Goal: Navigation & Orientation: Find specific page/section

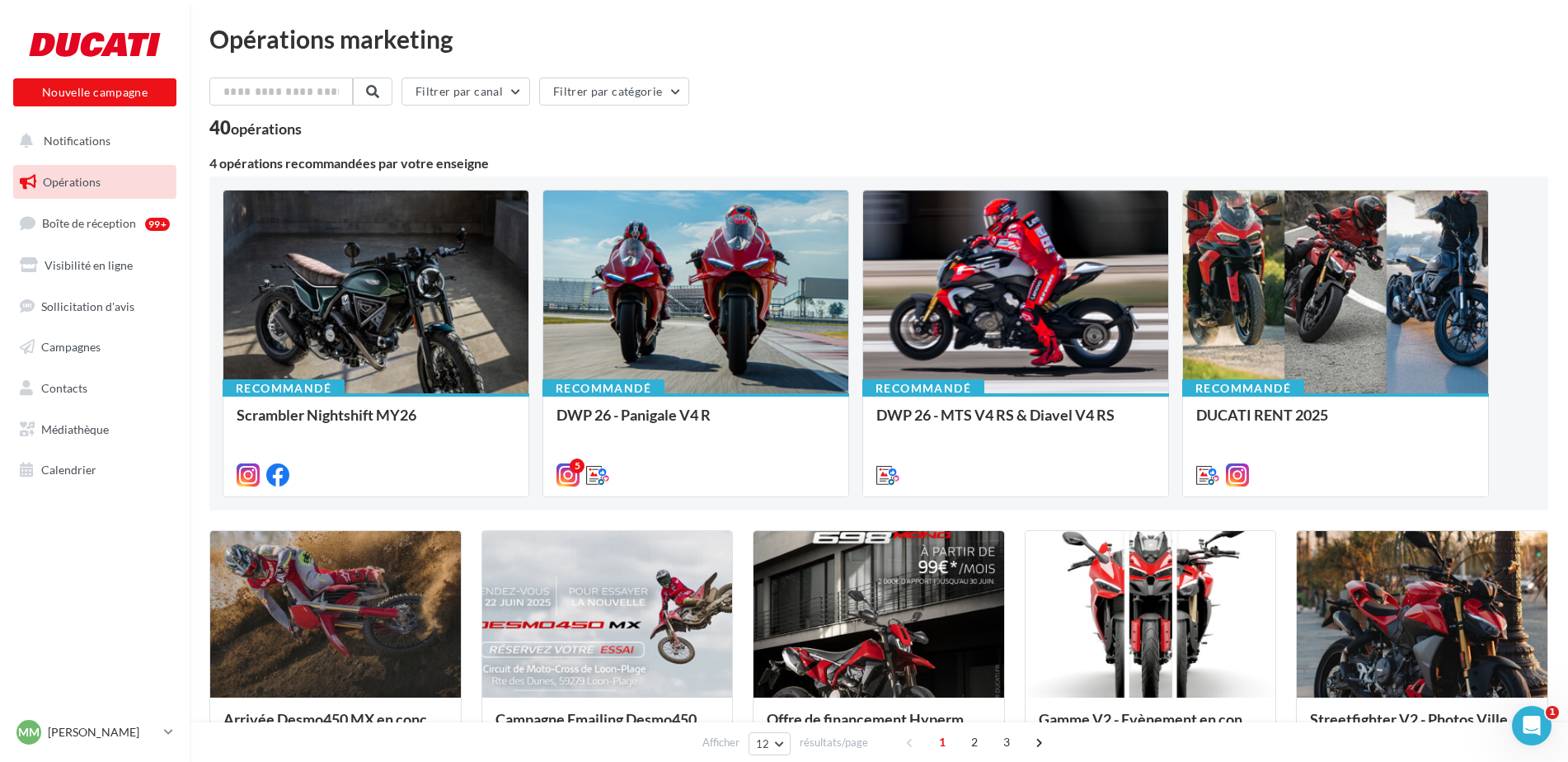
click at [889, 86] on div "Filtrer par canal Filtrer par catégorie" at bounding box center [879, 95] width 1339 height 34
click at [92, 721] on div "MM [PERSON_NAME] [PERSON_NAME]" at bounding box center [87, 732] width 141 height 25
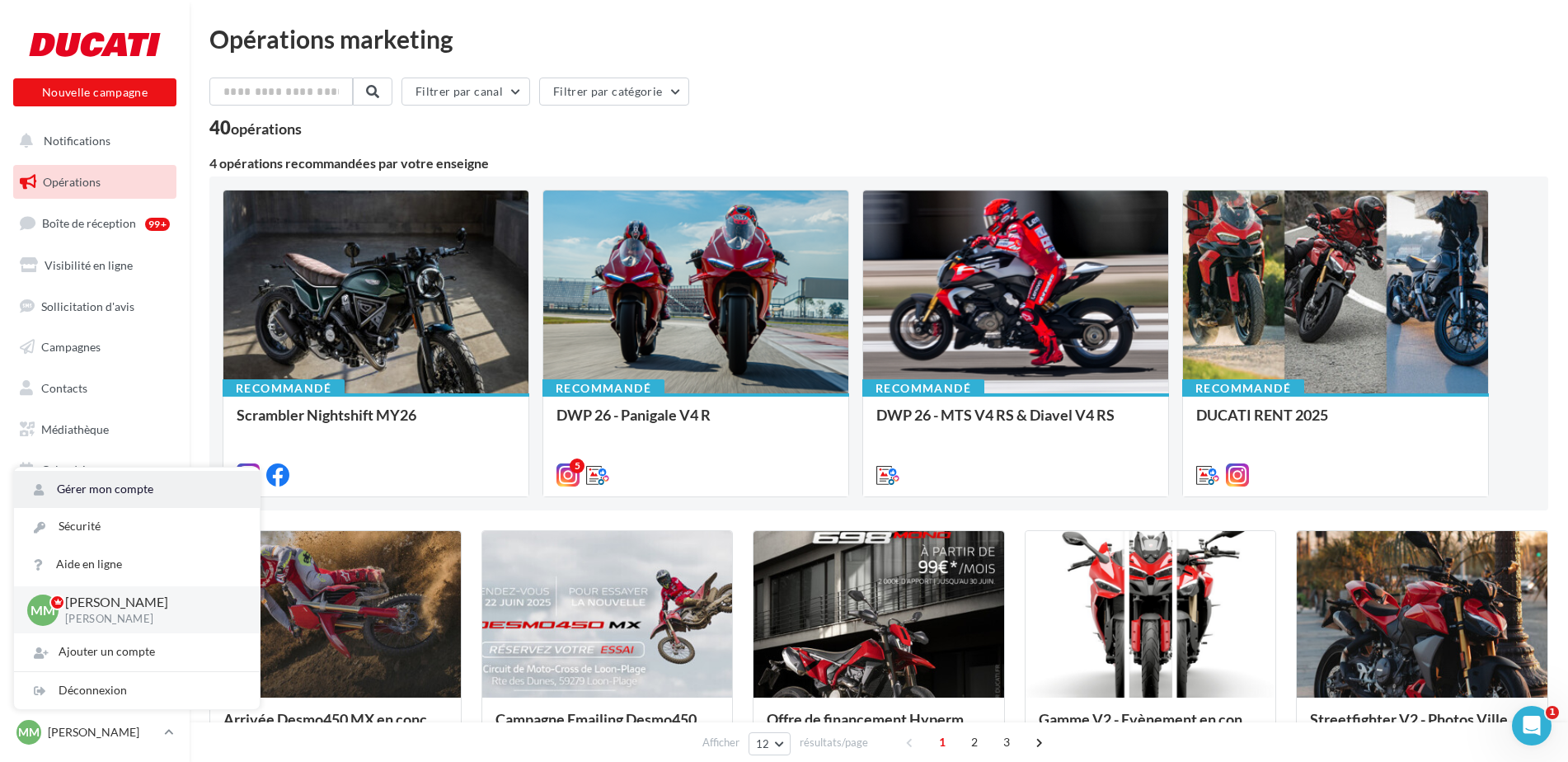
click at [143, 491] on link "Gérer mon compte" at bounding box center [136, 489] width 246 height 37
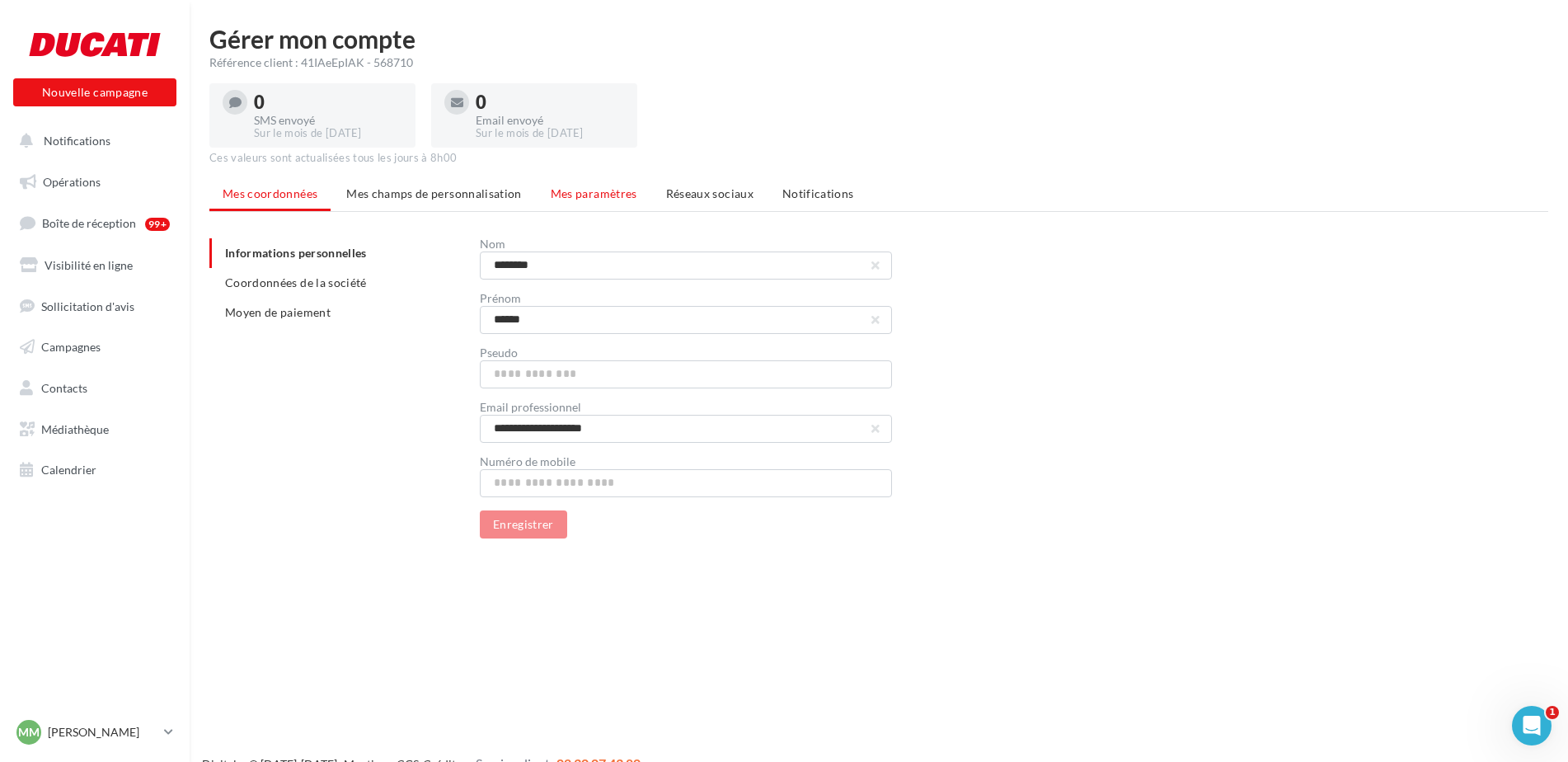
click at [612, 190] on span "Mes paramètres" at bounding box center [594, 193] width 86 height 14
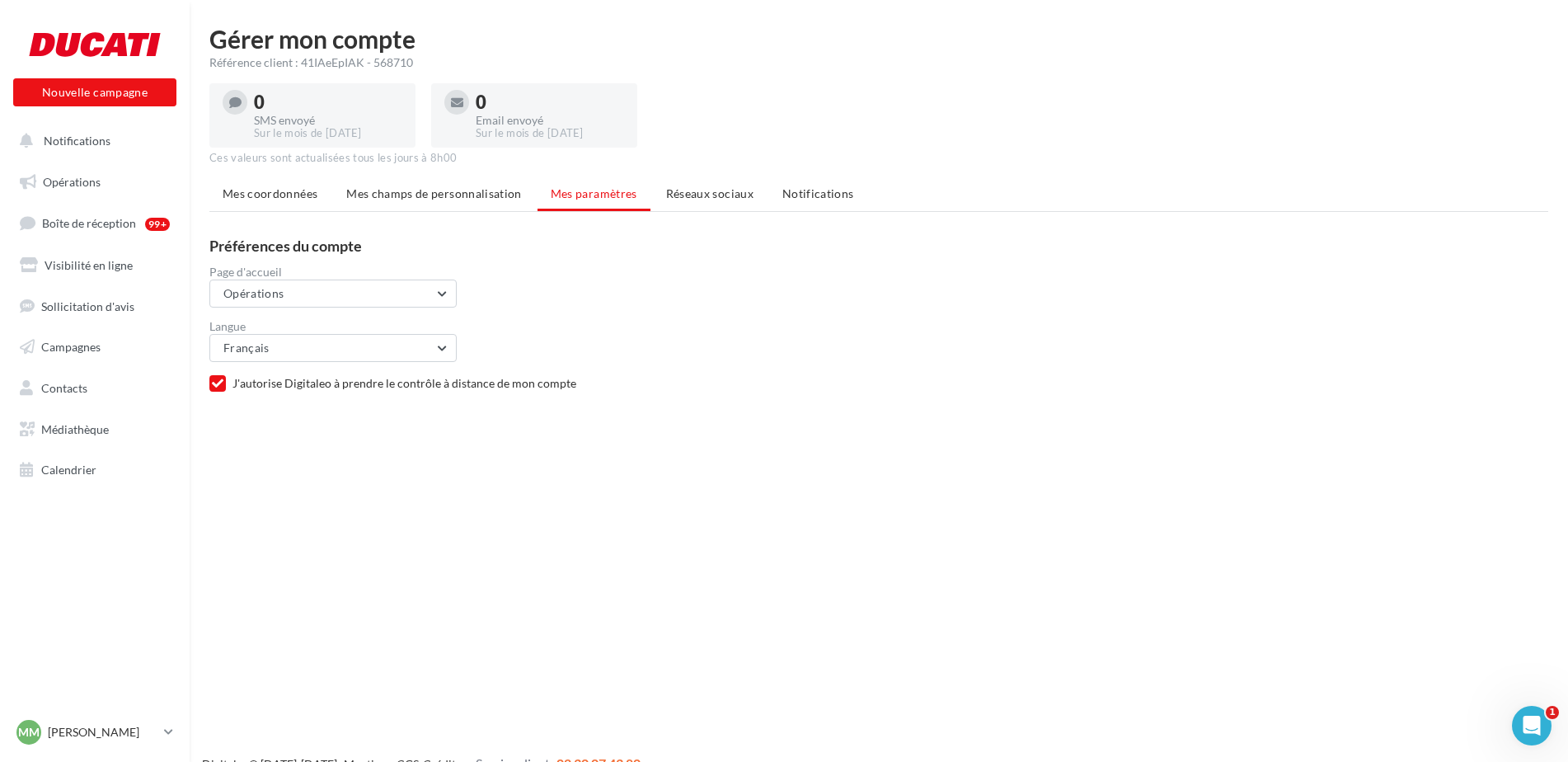
click at [698, 193] on span "Réseaux sociaux" at bounding box center [709, 193] width 87 height 14
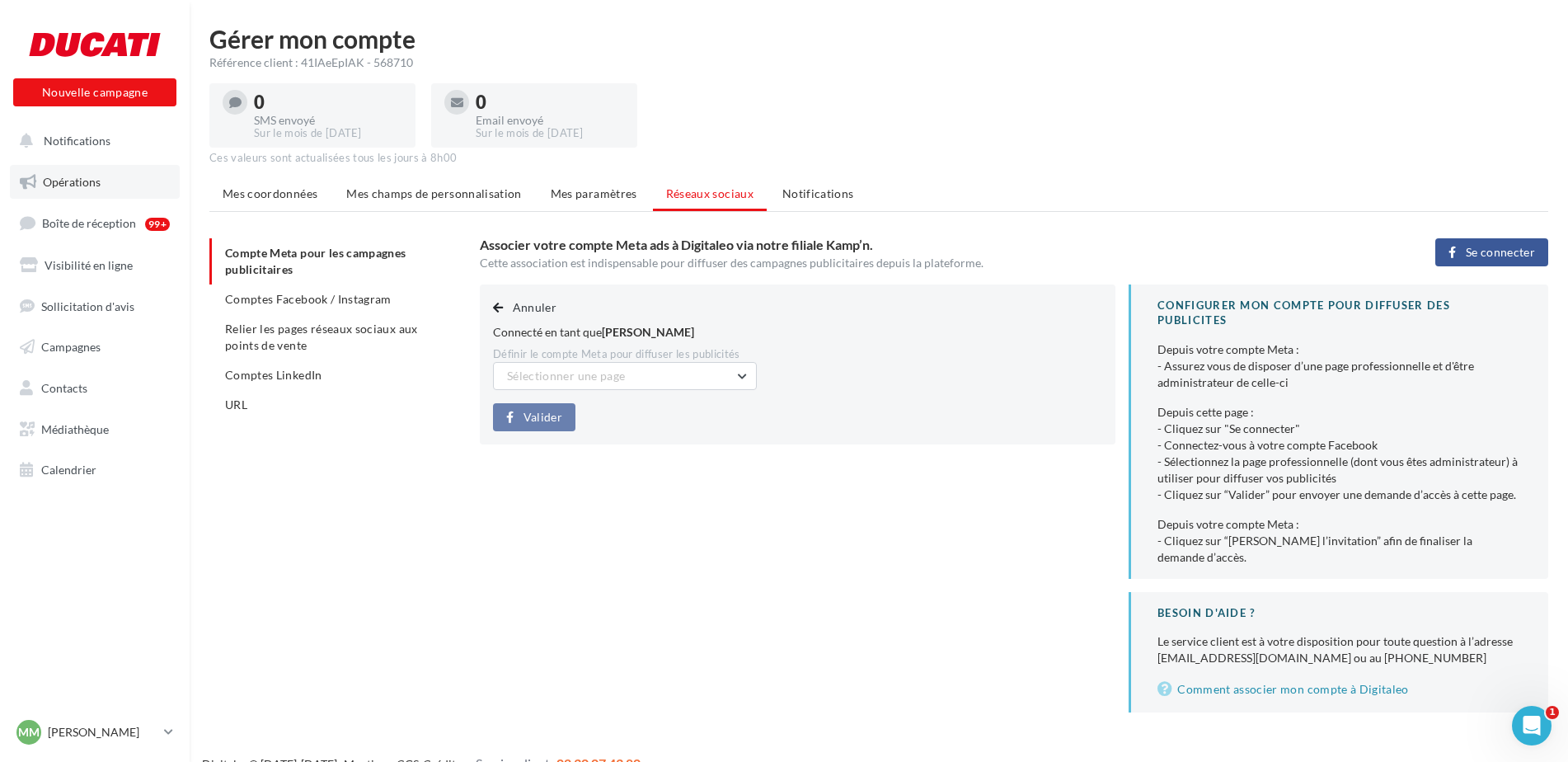
click at [86, 172] on link "Opérations" at bounding box center [94, 182] width 170 height 34
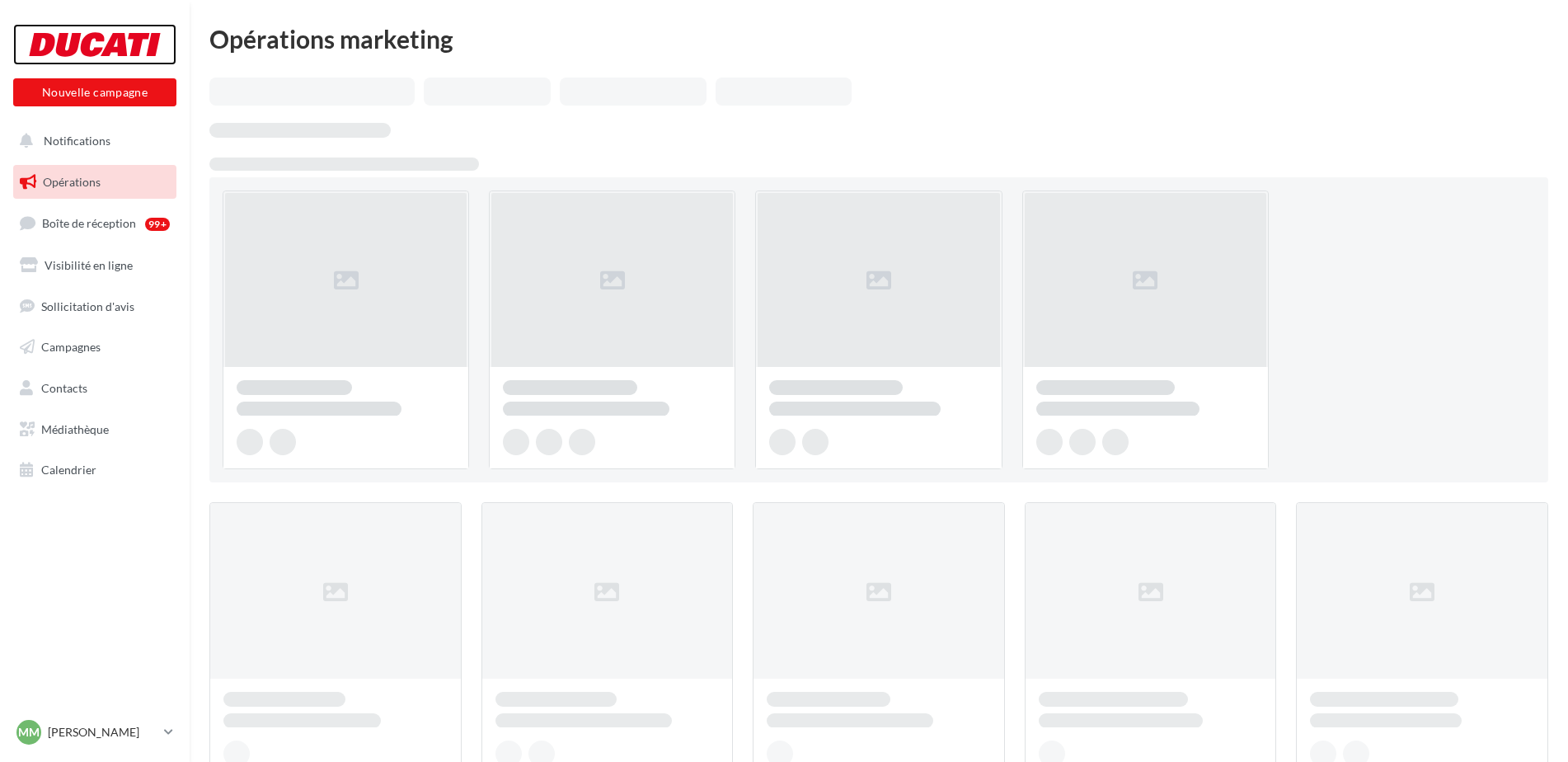
click at [89, 59] on div at bounding box center [94, 45] width 132 height 41
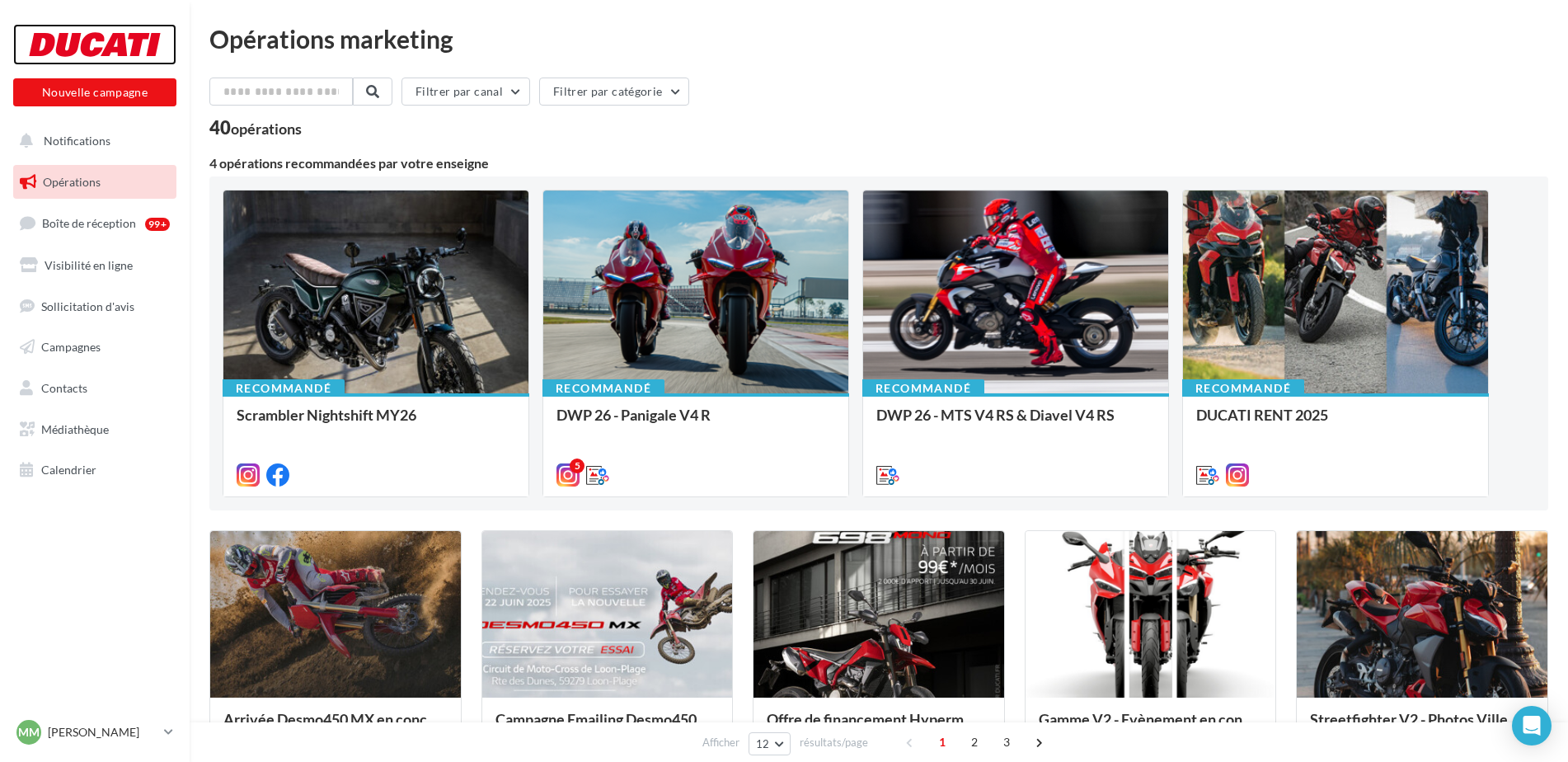
drag, startPoint x: 90, startPoint y: 37, endPoint x: 82, endPoint y: 41, distance: 8.9
click at [90, 36] on div at bounding box center [94, 45] width 132 height 41
click at [101, 438] on link "Médiathèque" at bounding box center [94, 429] width 170 height 34
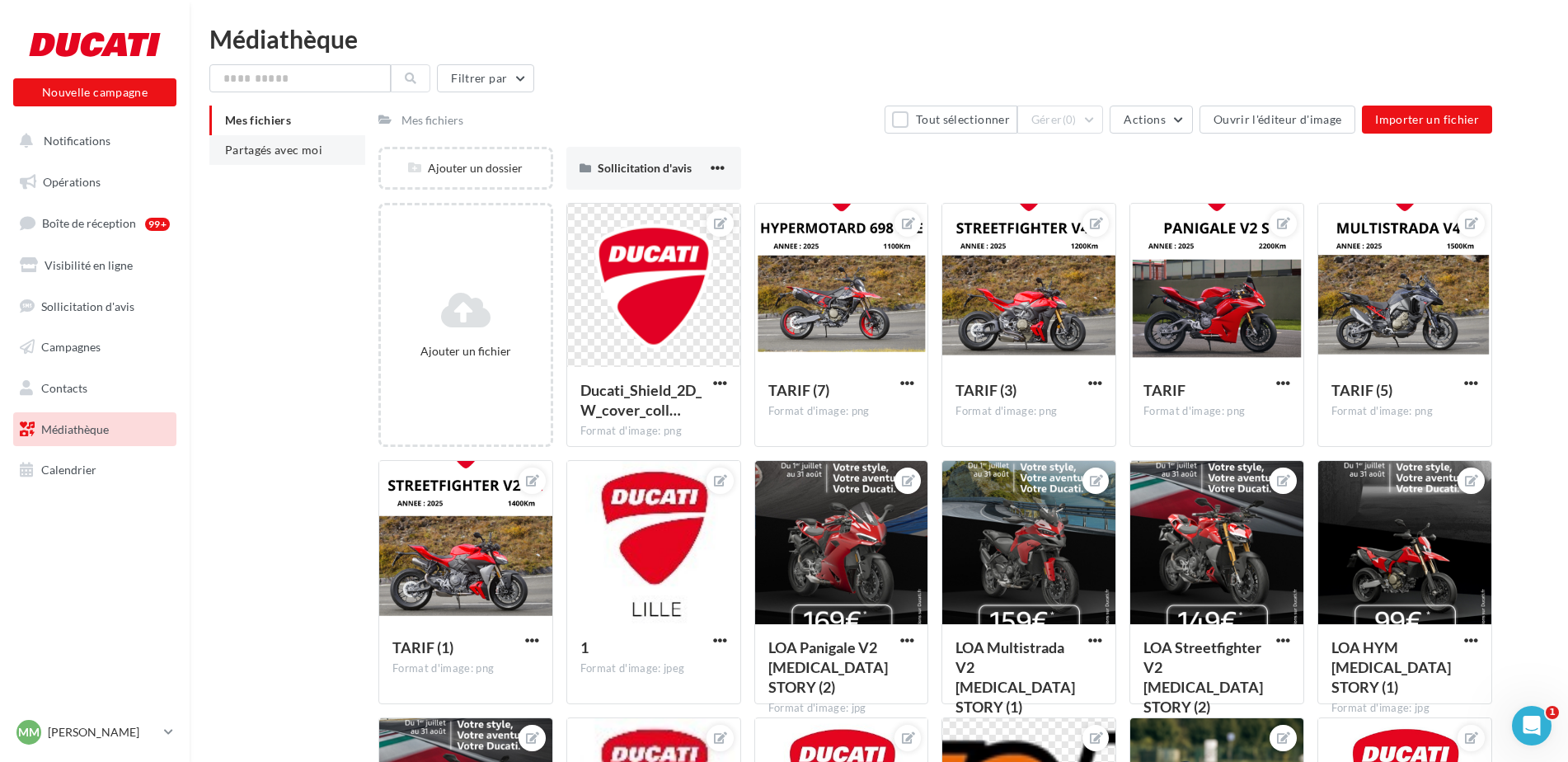
click at [290, 148] on span "Partagés avec moi" at bounding box center [273, 150] width 97 height 14
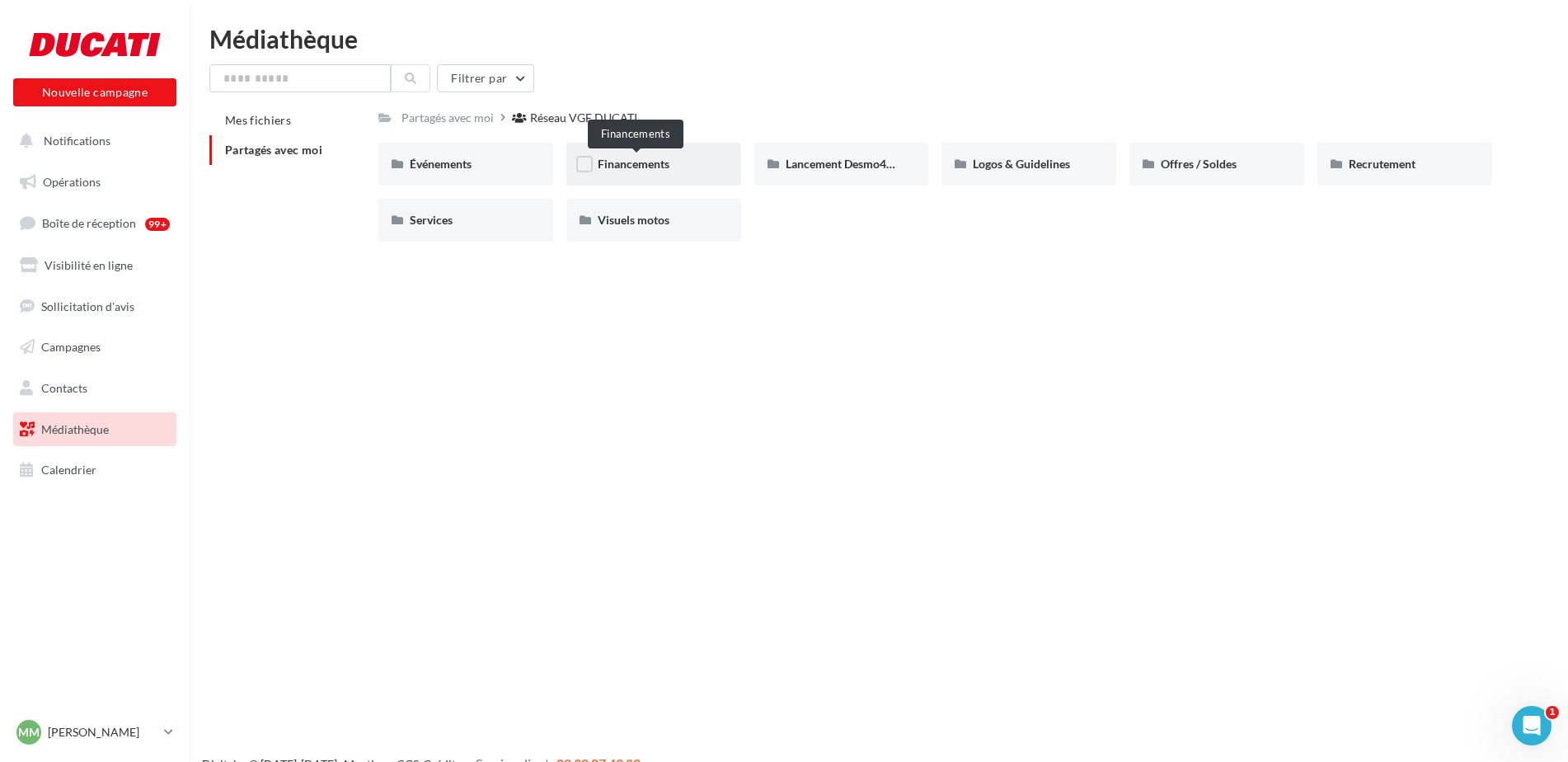
click at [615, 165] on span "Financements" at bounding box center [633, 164] width 72 height 14
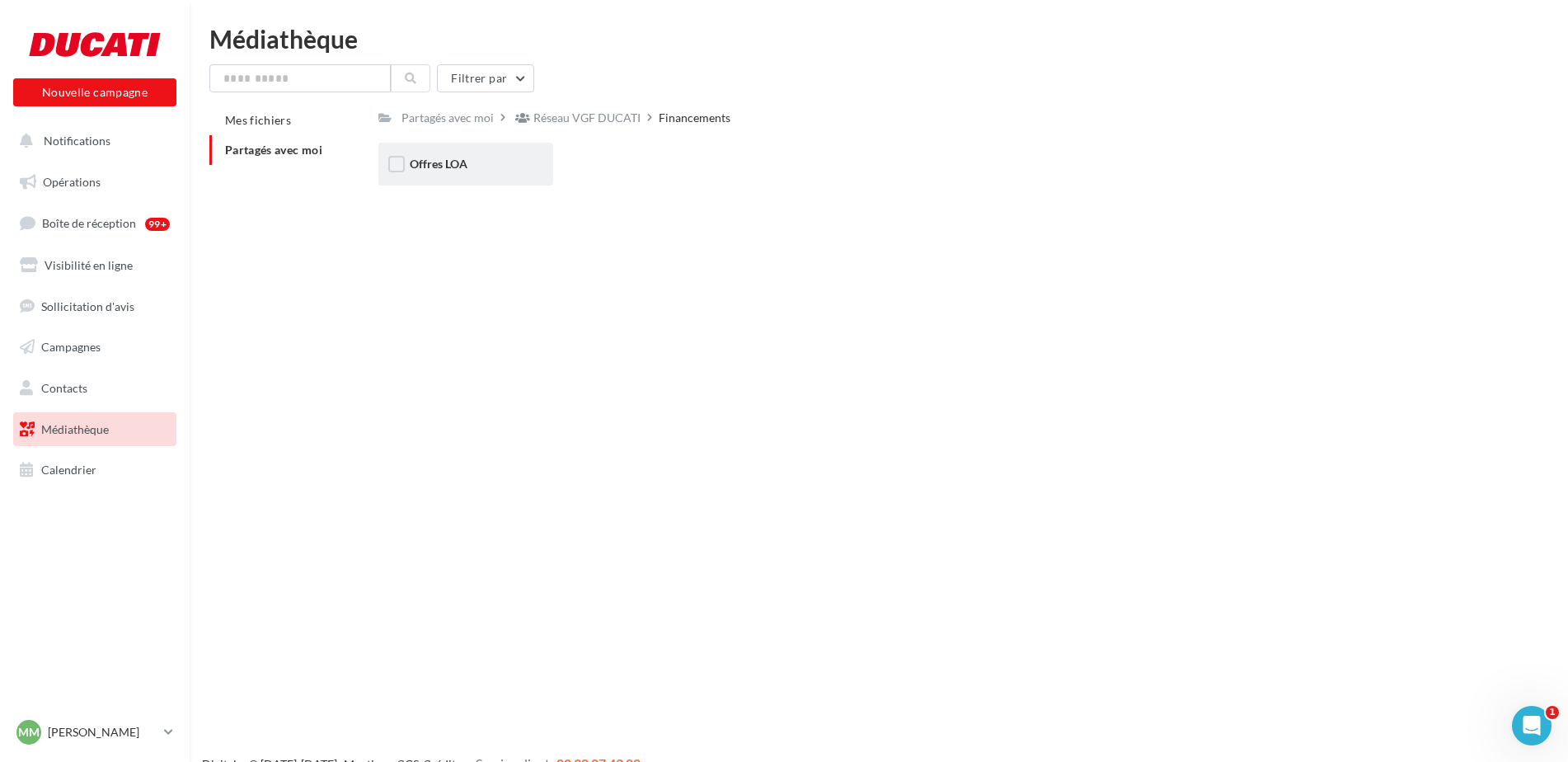
click at [510, 172] on div "Offres LOA" at bounding box center [466, 164] width 112 height 16
click at [692, 163] on div "Septembre 2025" at bounding box center [654, 164] width 112 height 16
click at [456, 166] on div "Post" at bounding box center [466, 164] width 112 height 16
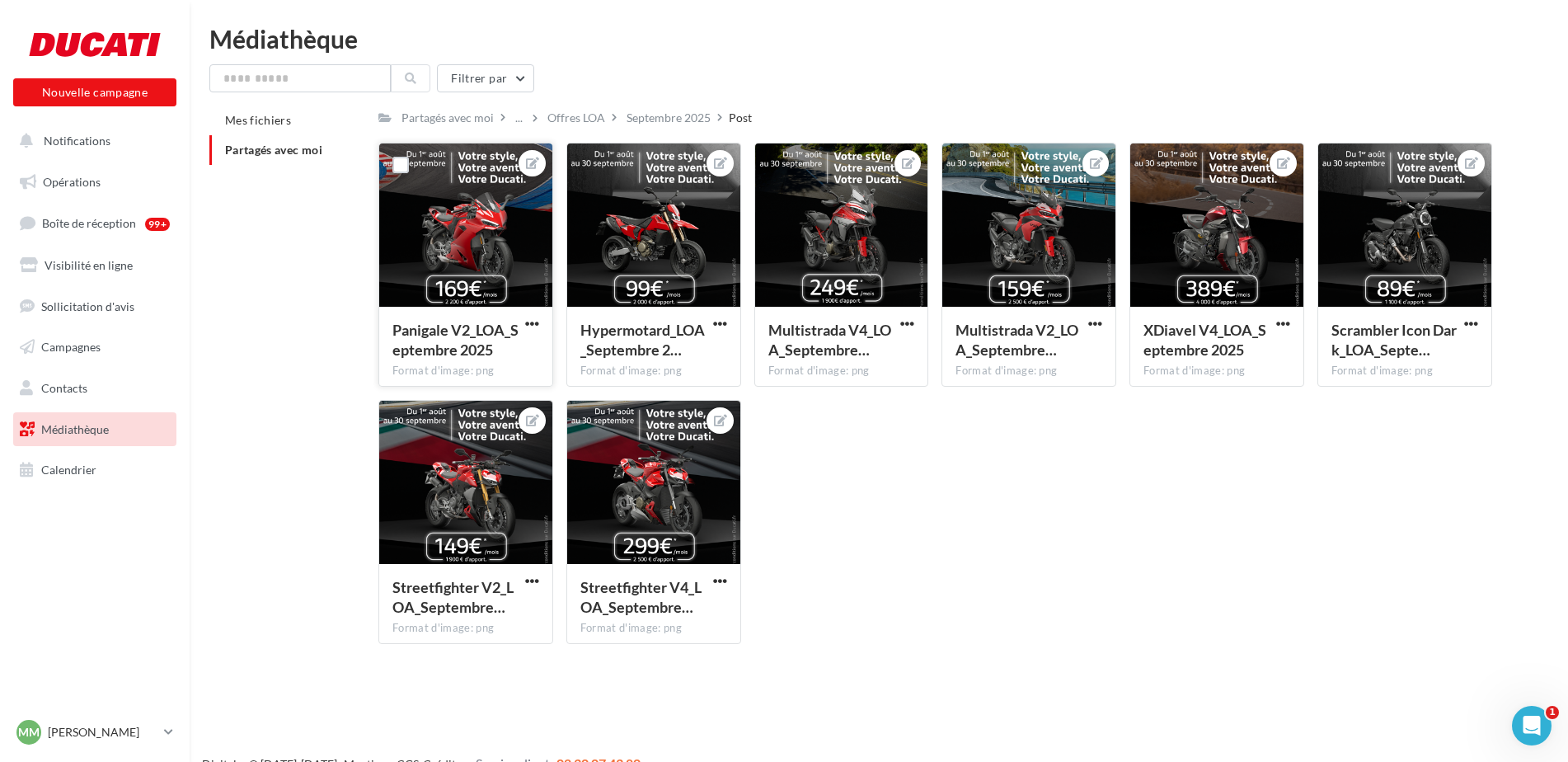
click at [474, 191] on div at bounding box center [465, 225] width 173 height 165
click at [474, 201] on div at bounding box center [465, 225] width 173 height 165
click at [448, 208] on div at bounding box center [465, 225] width 173 height 165
click at [530, 167] on icon at bounding box center [532, 163] width 13 height 11
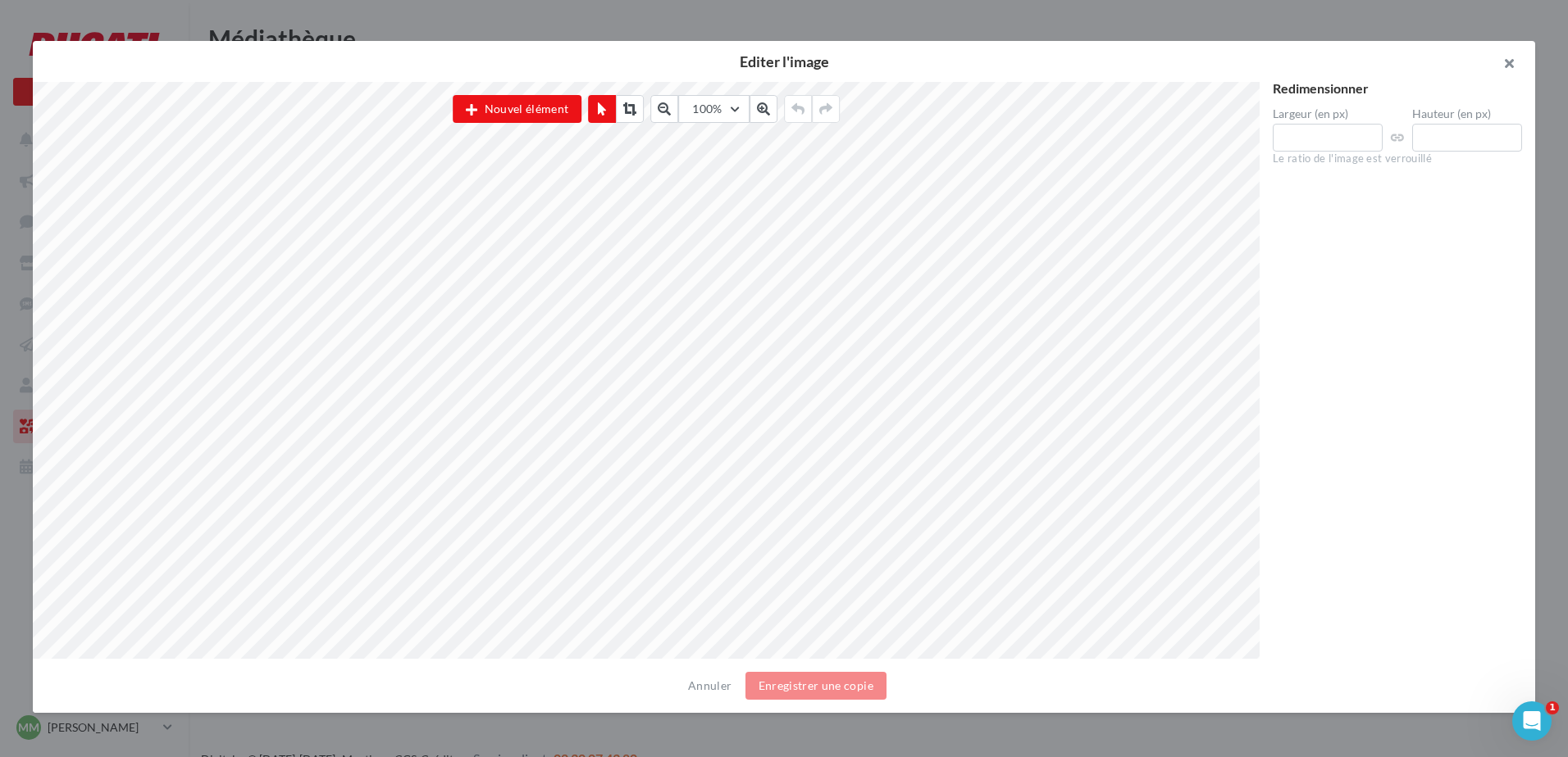
click at [1507, 69] on button "button" at bounding box center [1502, 65] width 66 height 49
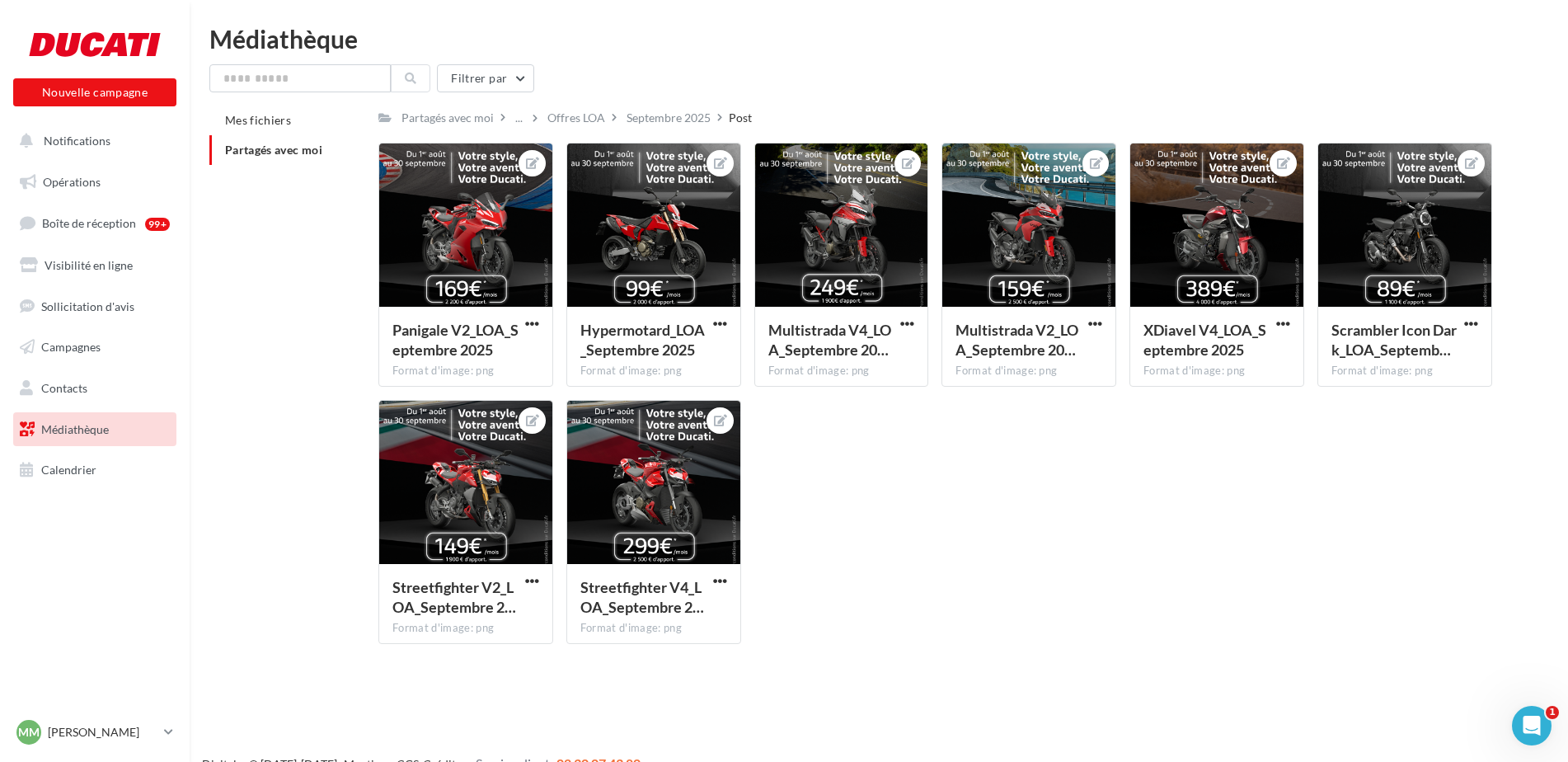
click at [650, 114] on div "Septembre 2025" at bounding box center [669, 117] width 84 height 16
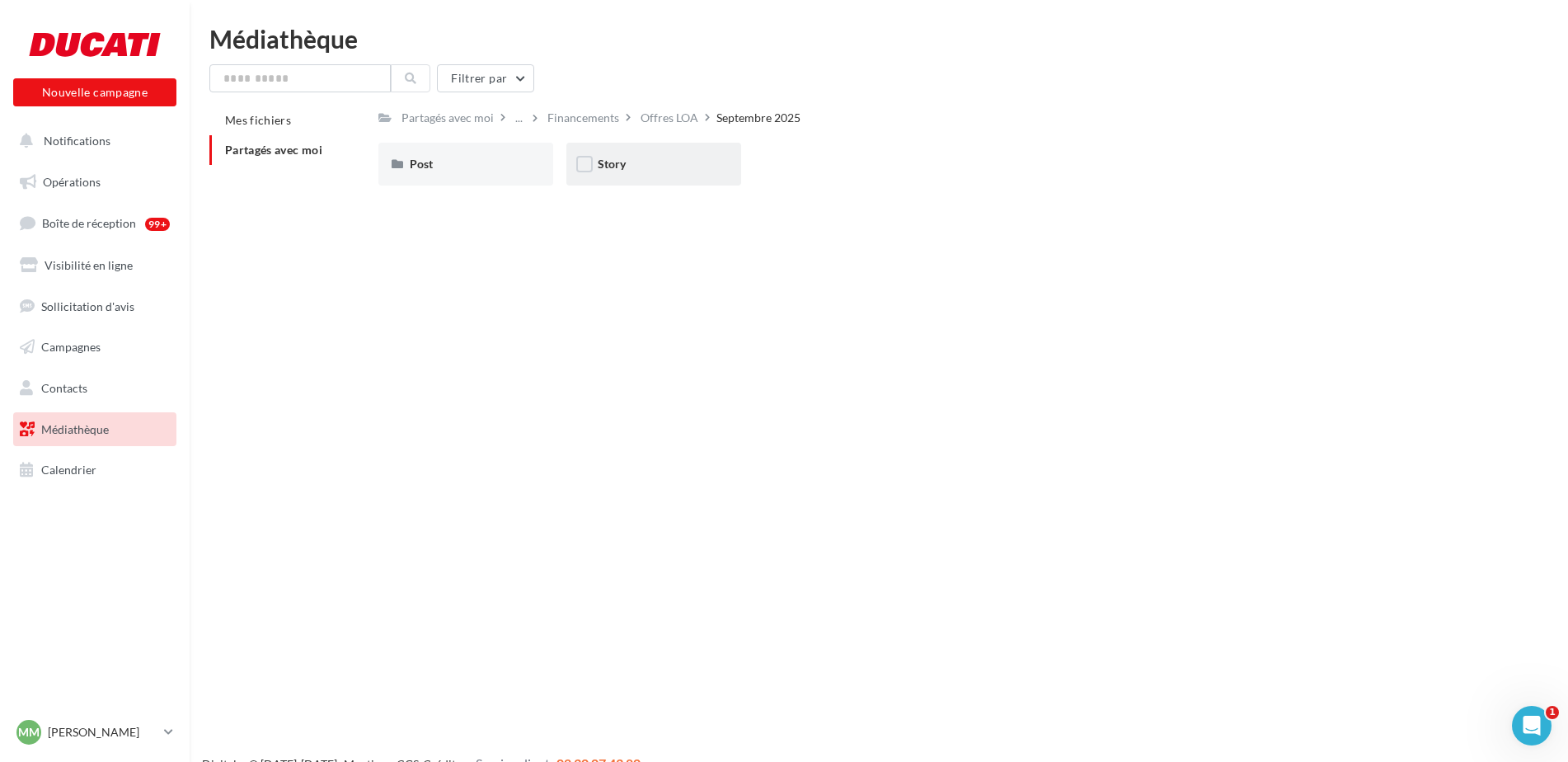
click at [597, 146] on div "Story" at bounding box center [653, 165] width 175 height 43
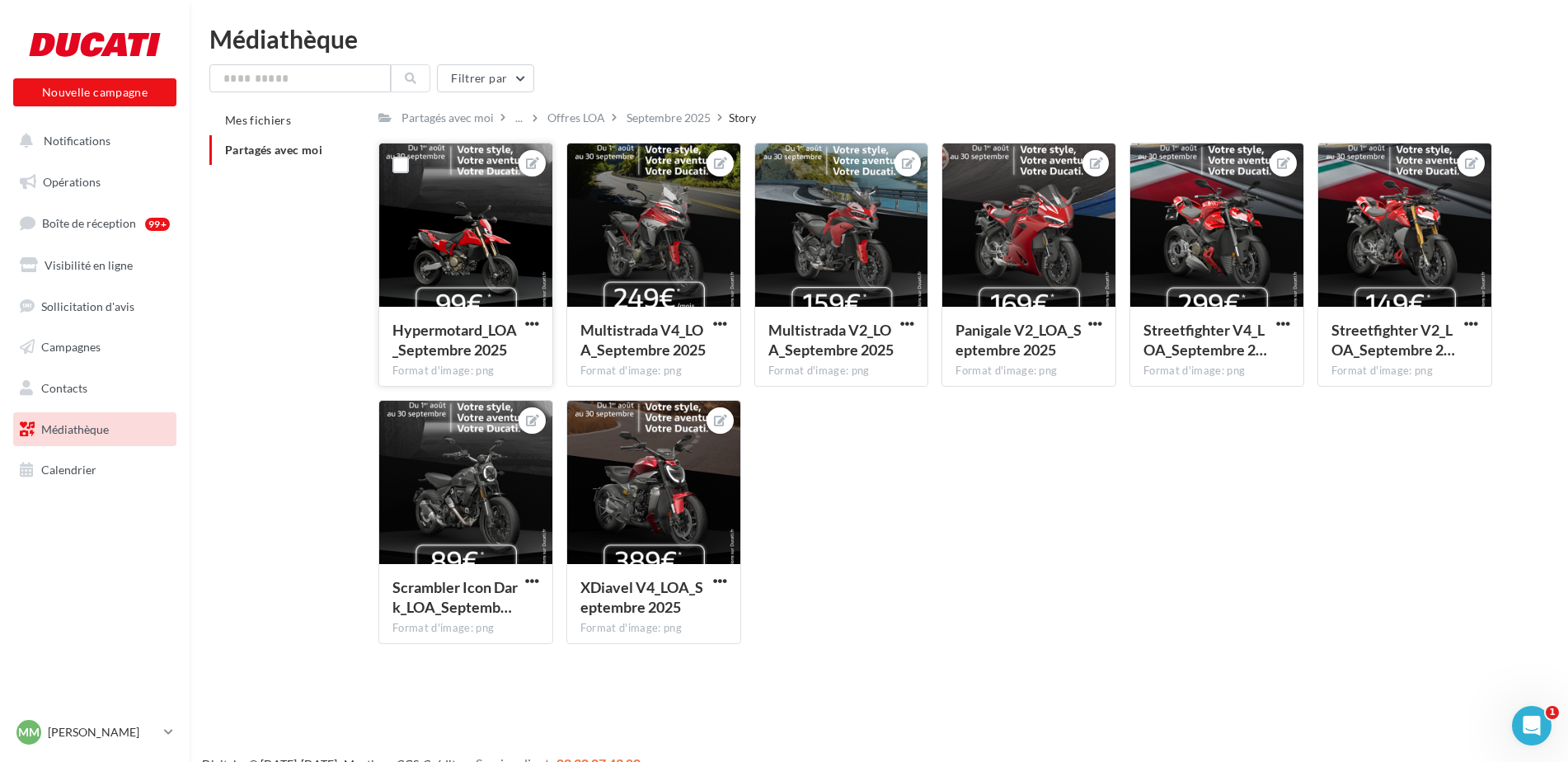
click at [483, 224] on div at bounding box center [465, 225] width 173 height 165
click at [528, 163] on icon at bounding box center [532, 163] width 13 height 11
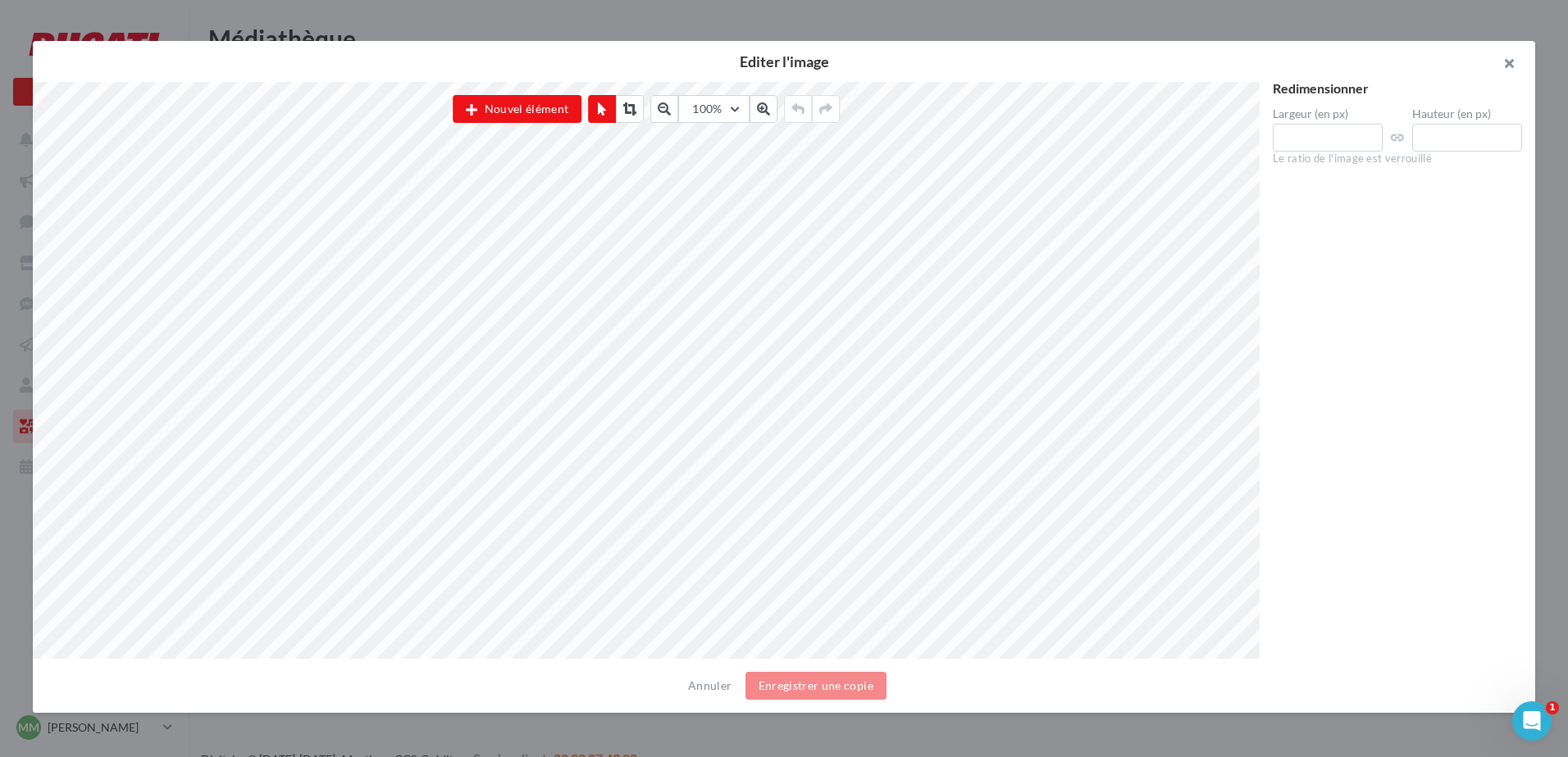
click at [1512, 63] on button "button" at bounding box center [1502, 65] width 66 height 49
